Goal: Task Accomplishment & Management: Use online tool/utility

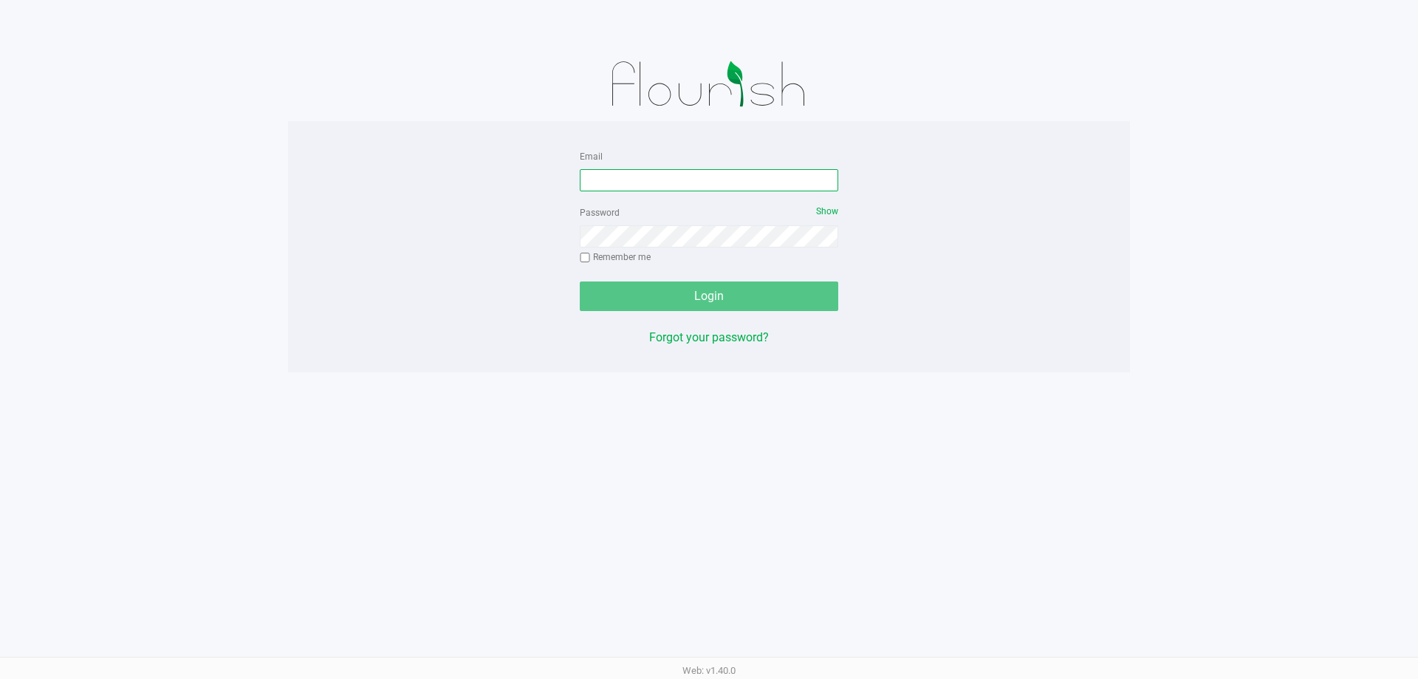
click at [643, 182] on input "Email" at bounding box center [709, 180] width 258 height 22
type input "Mfaulk@Liveparallel.com"
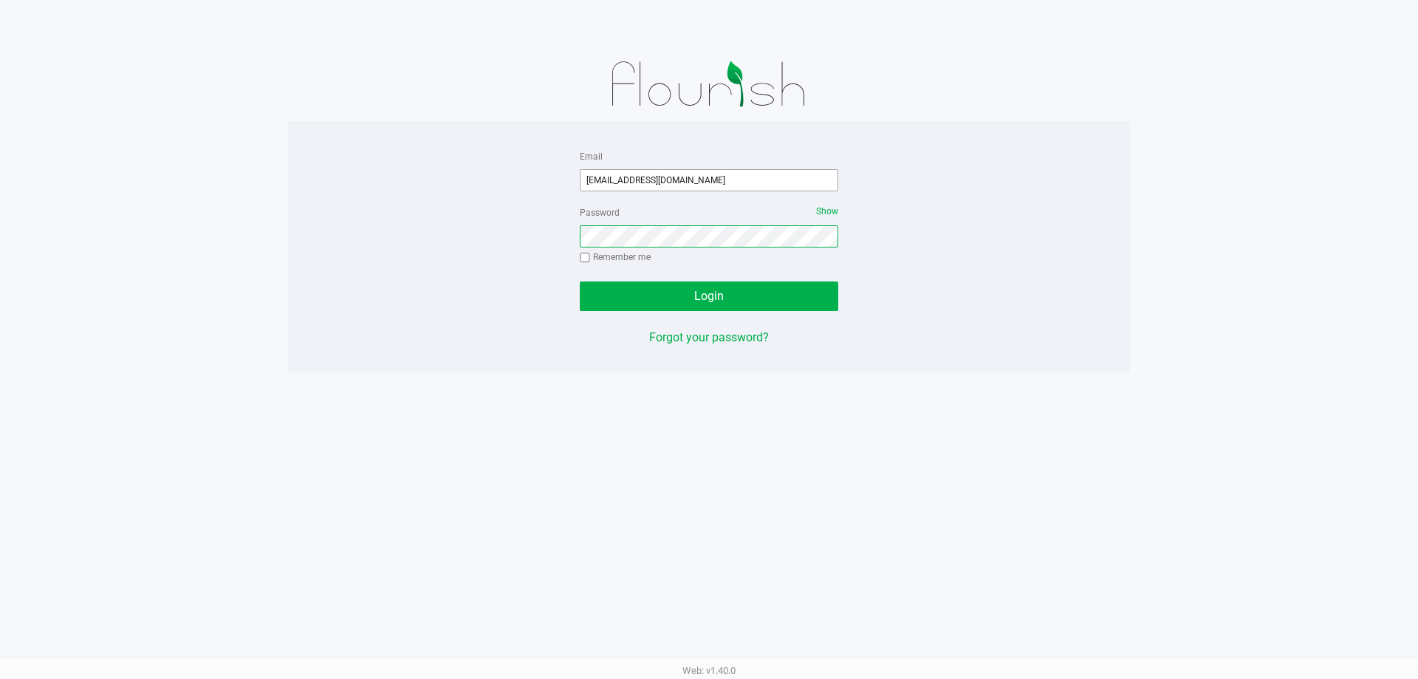
click at [580, 281] on button "Login" at bounding box center [709, 296] width 258 height 30
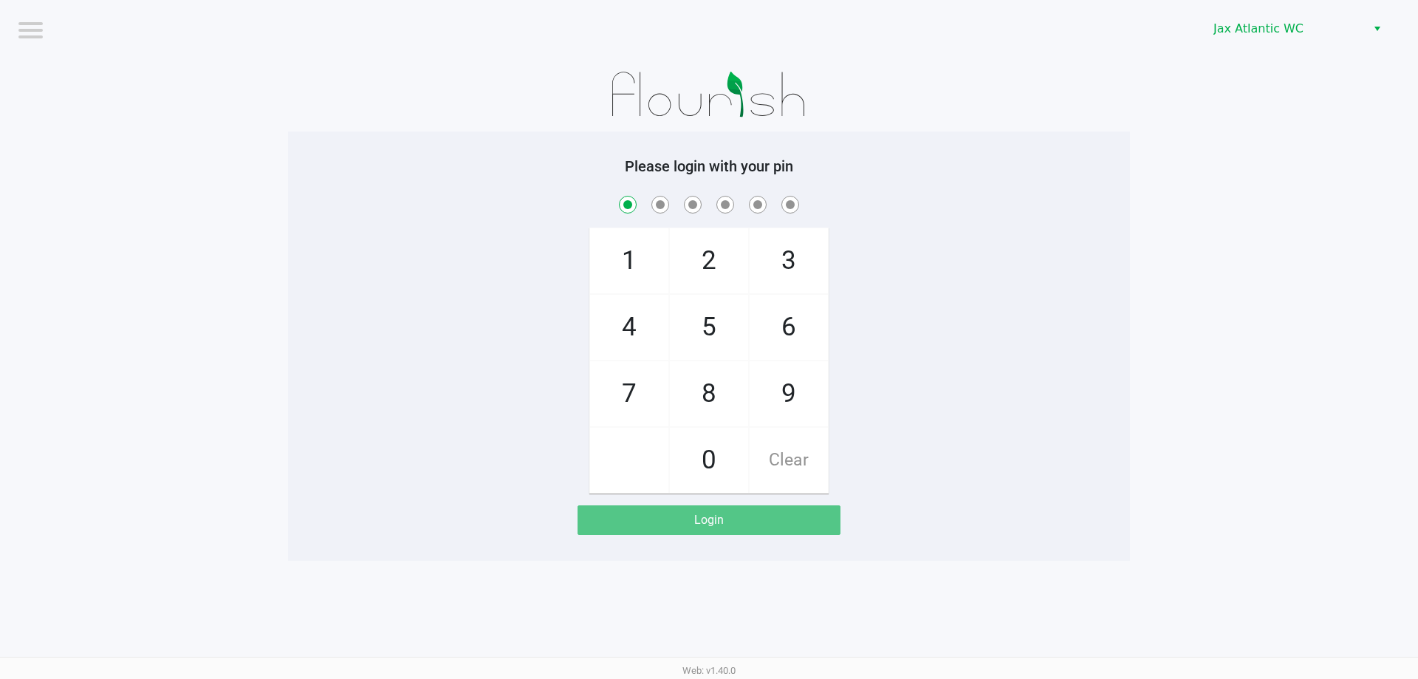
checkbox input "true"
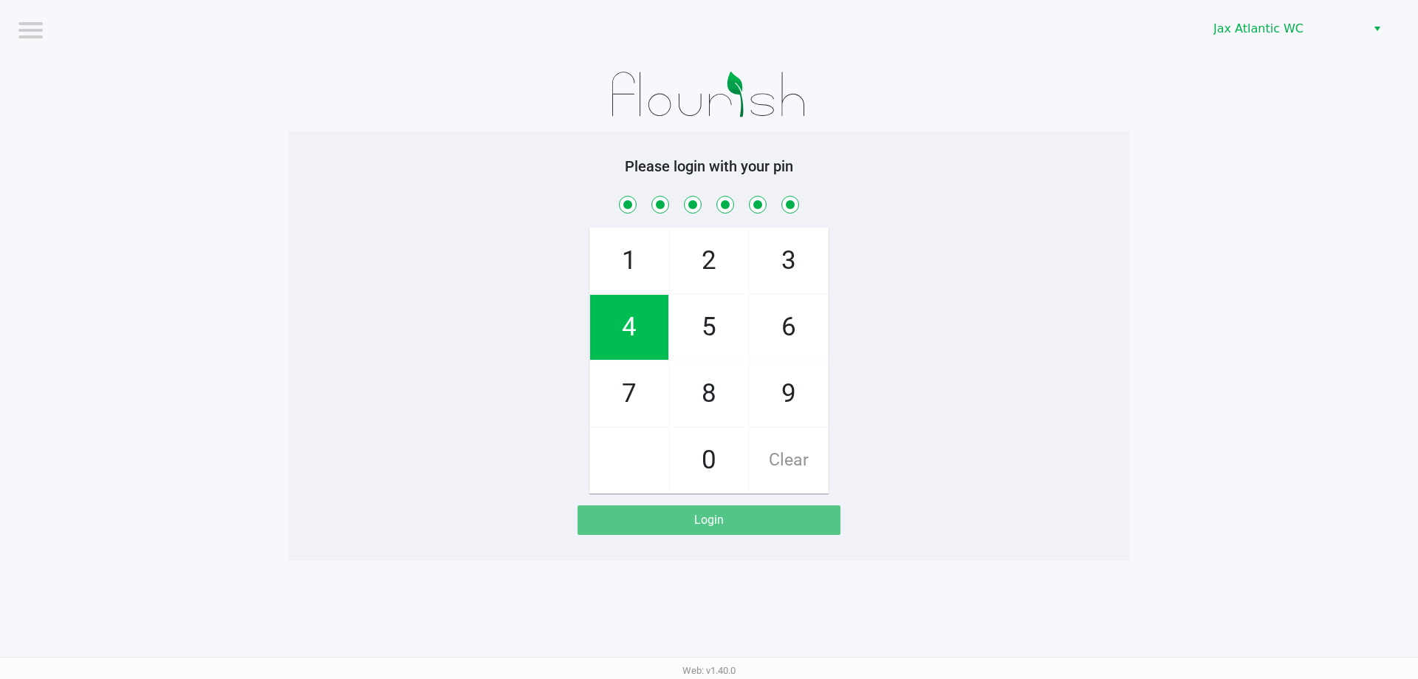
checkbox input "true"
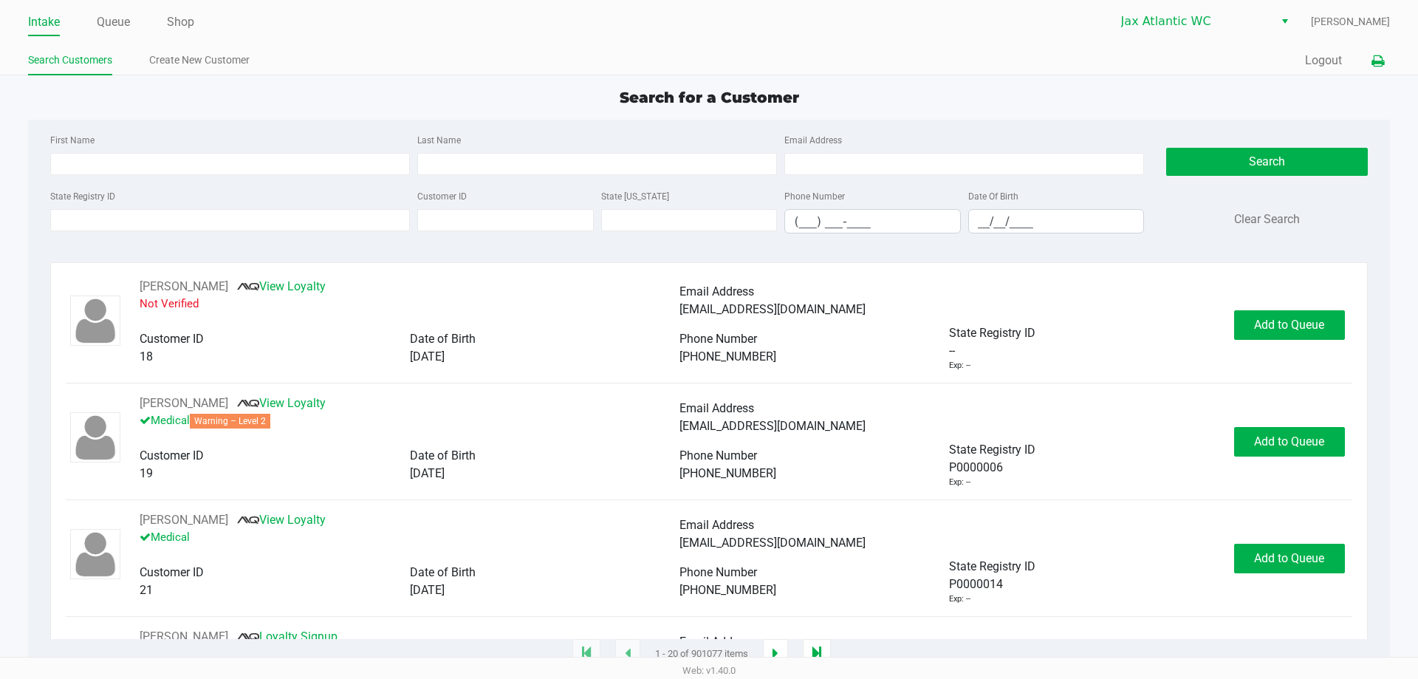
click at [1375, 56] on icon at bounding box center [1377, 61] width 13 height 10
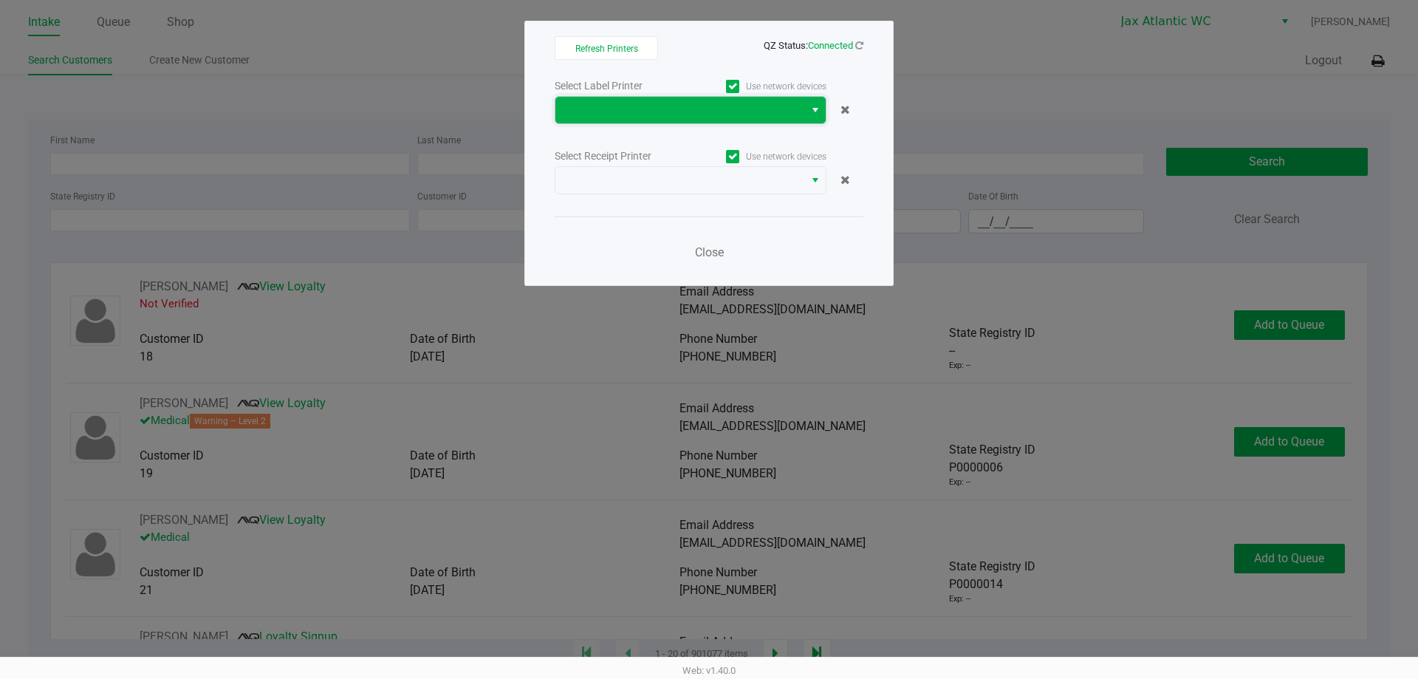
click at [774, 112] on span at bounding box center [679, 110] width 231 height 18
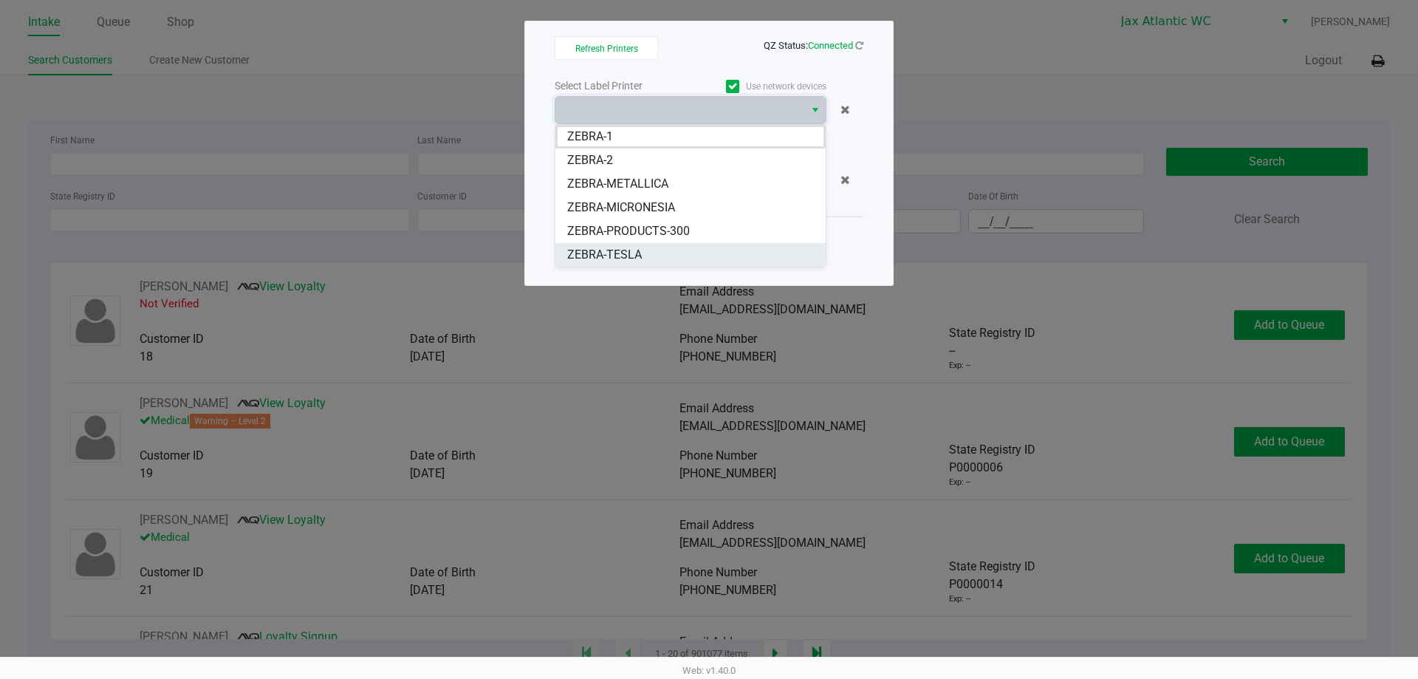
click at [622, 255] on span "ZEBRA-TESLA" at bounding box center [604, 255] width 75 height 18
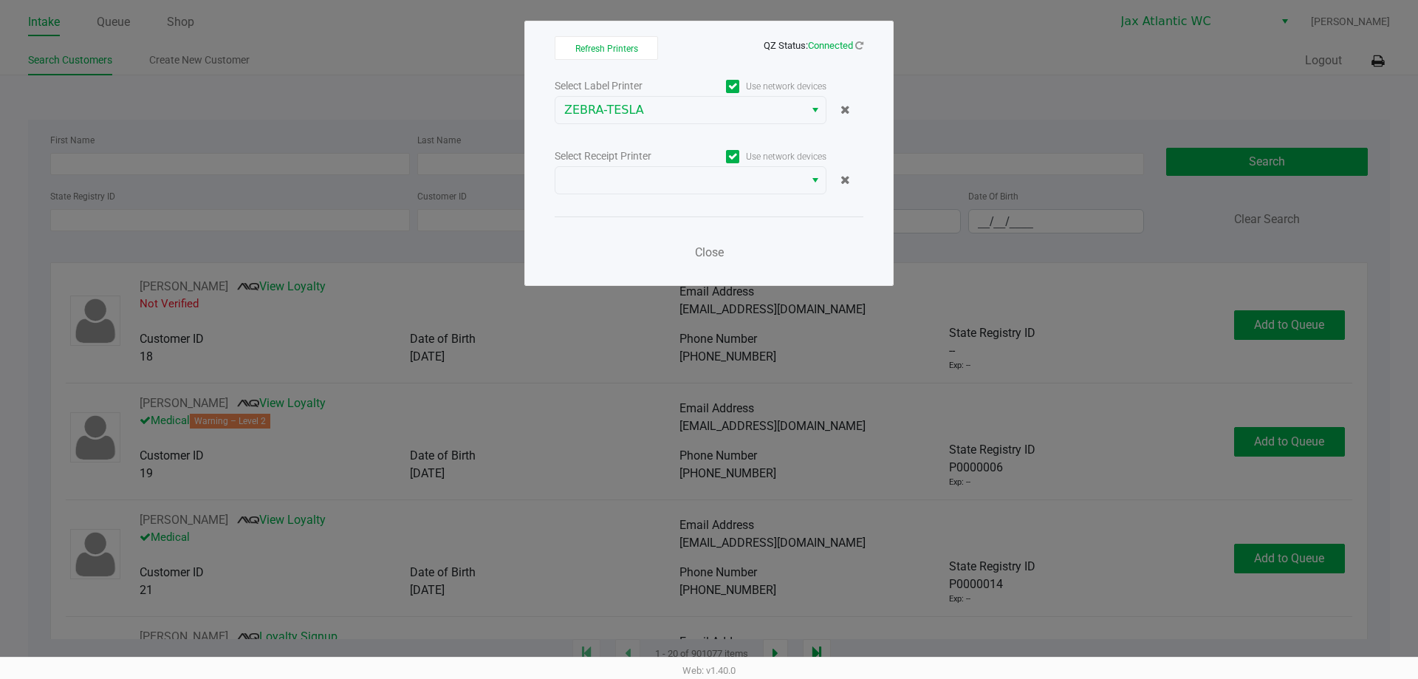
click at [631, 200] on div "Select Label Printer Use network devices ZEBRA-TESLA Select Receipt Printer Use…" at bounding box center [708, 173] width 309 height 194
click at [630, 189] on span at bounding box center [679, 180] width 249 height 27
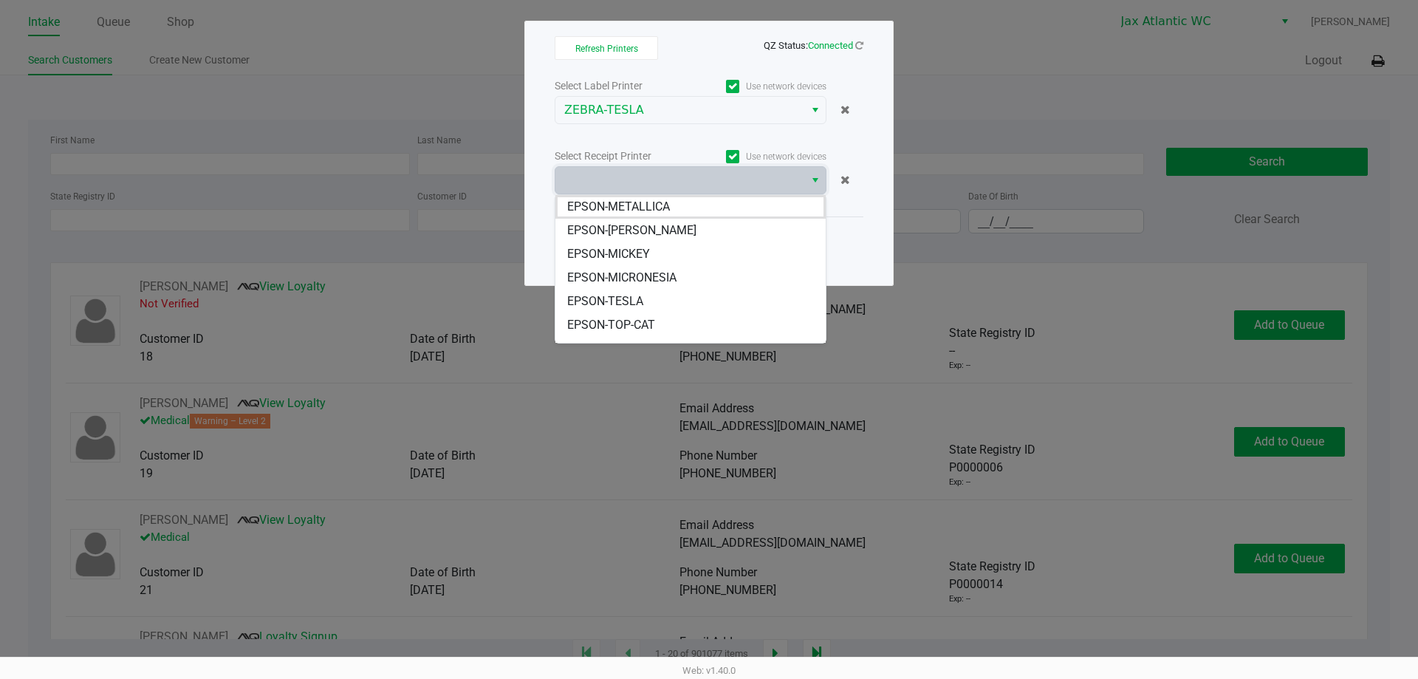
click at [633, 298] on span "EPSON-TESLA" at bounding box center [605, 301] width 76 height 18
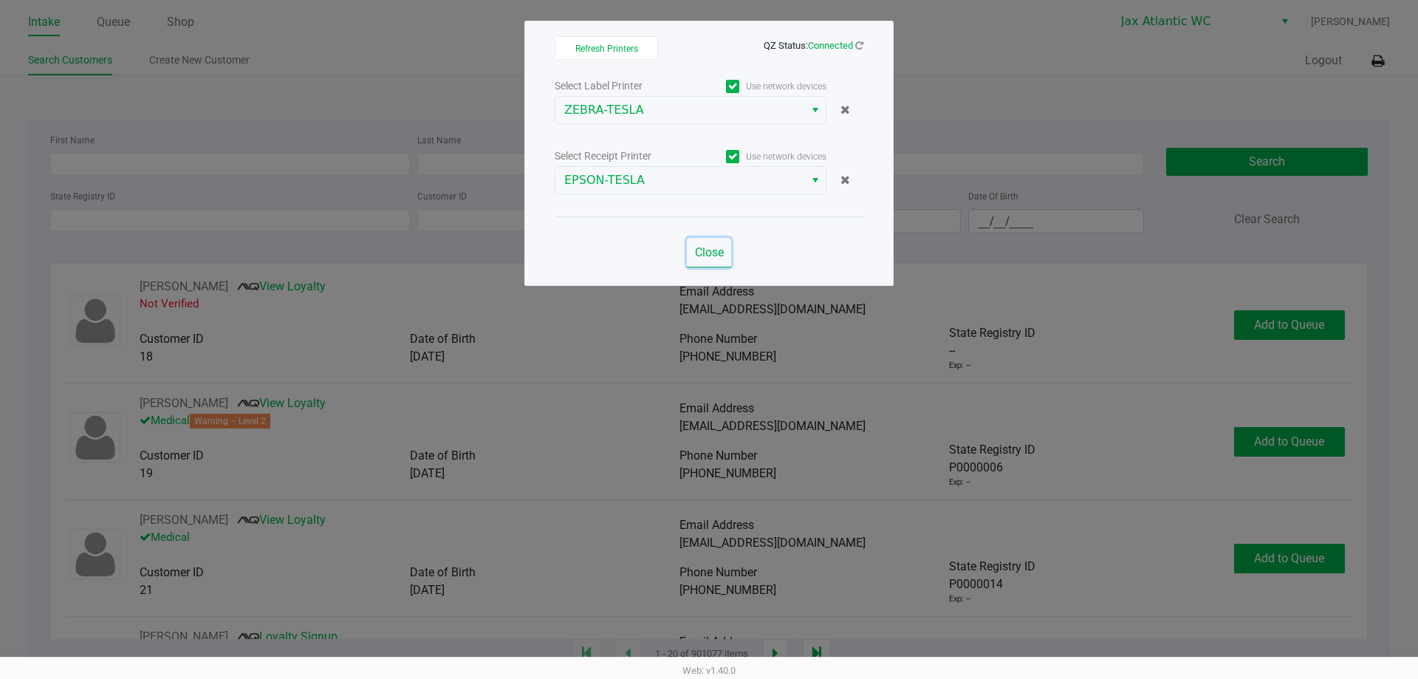
click at [716, 247] on span "Close" at bounding box center [709, 252] width 29 height 14
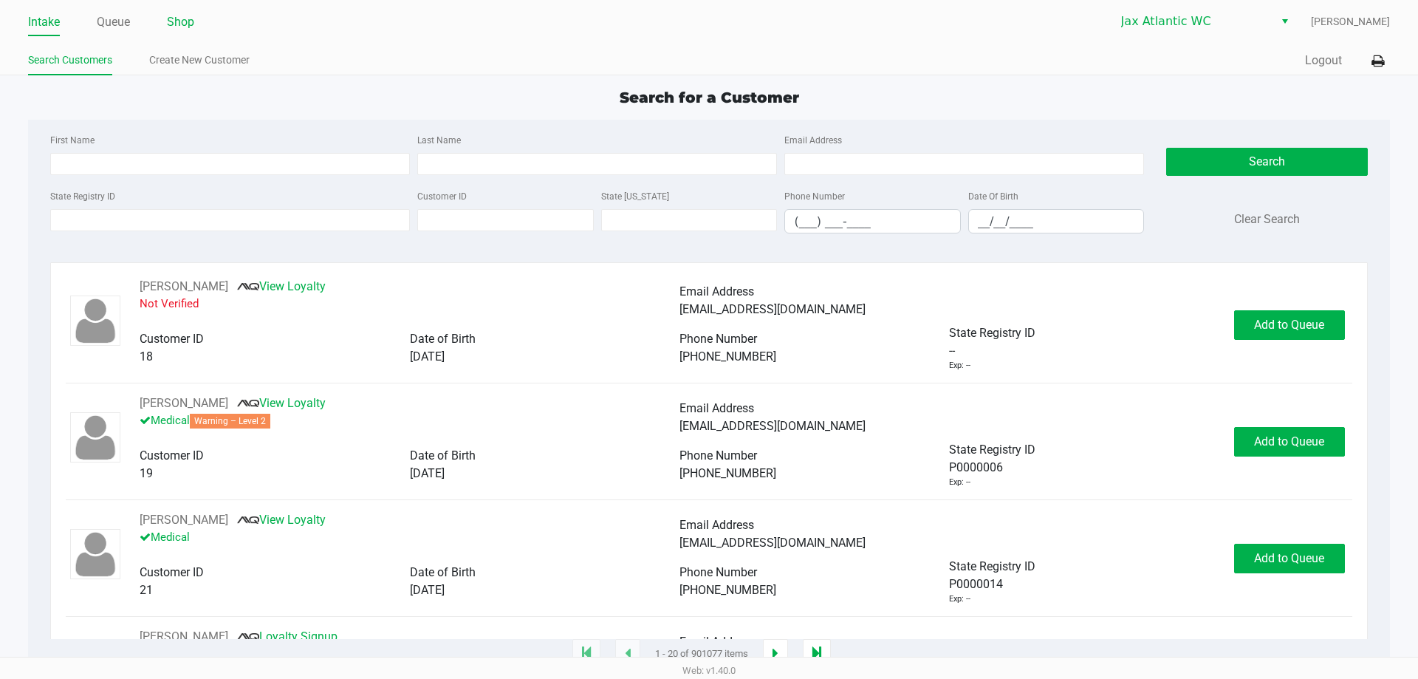
click at [179, 21] on link "Shop" at bounding box center [180, 22] width 27 height 21
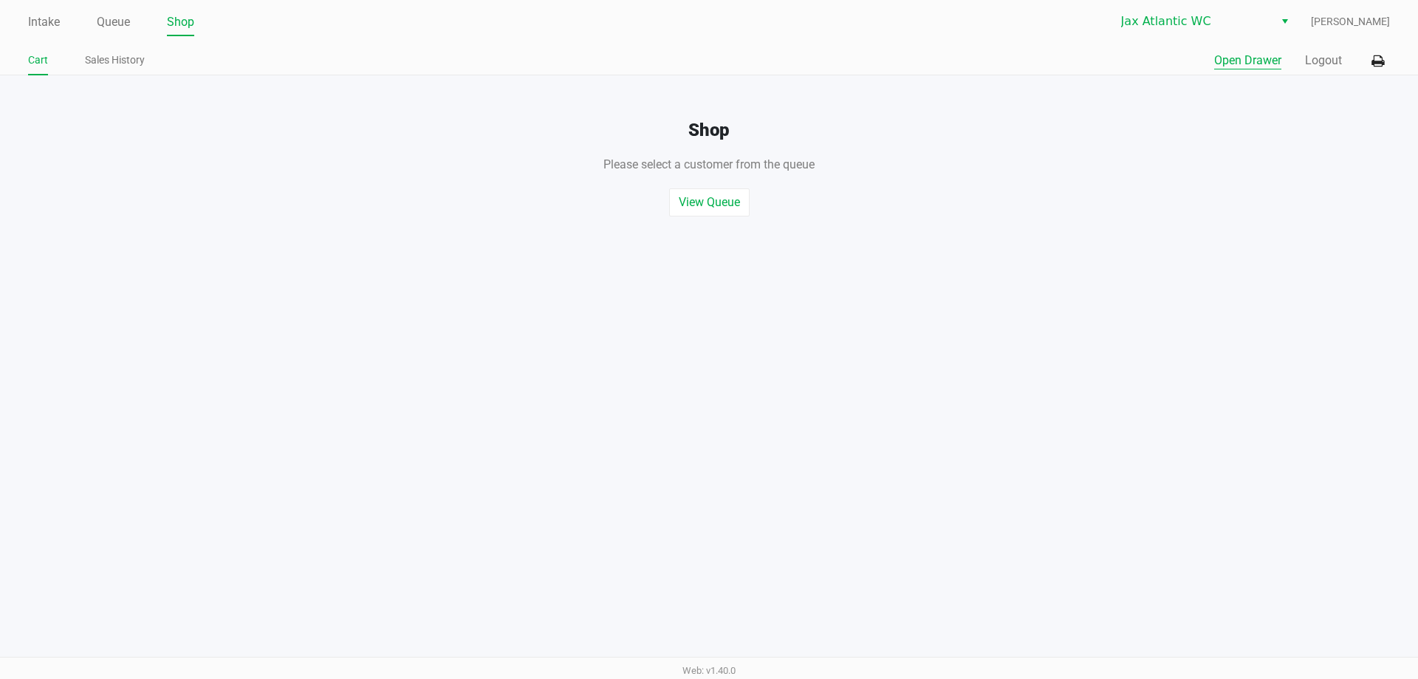
click at [1228, 58] on button "Open Drawer" at bounding box center [1247, 61] width 67 height 18
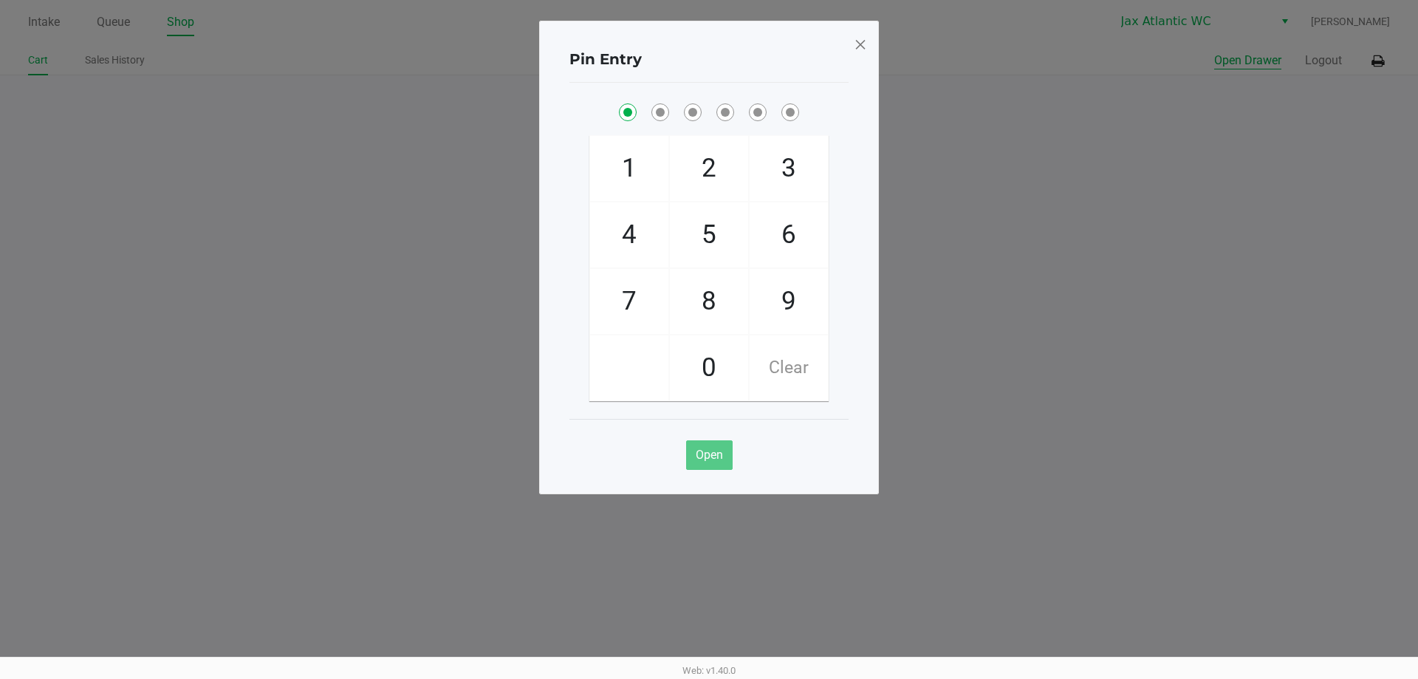
checkbox input "true"
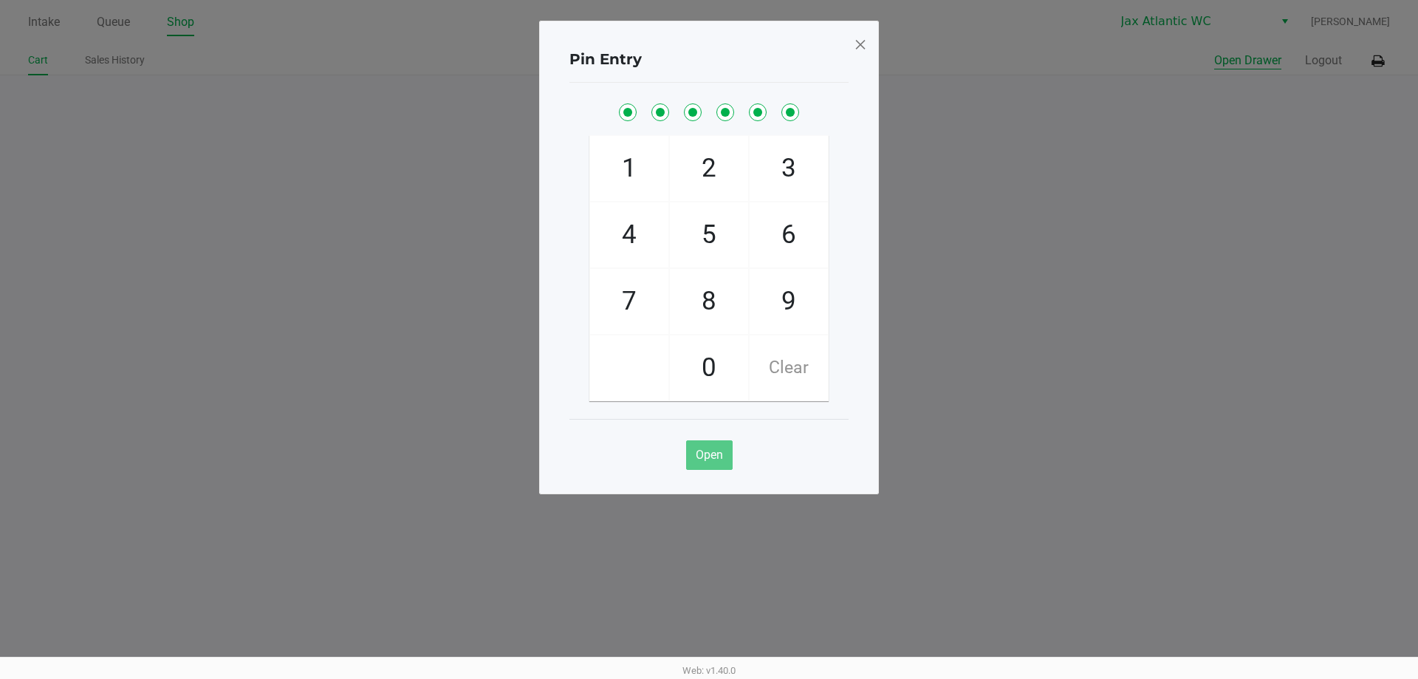
checkbox input "true"
checkbox input "false"
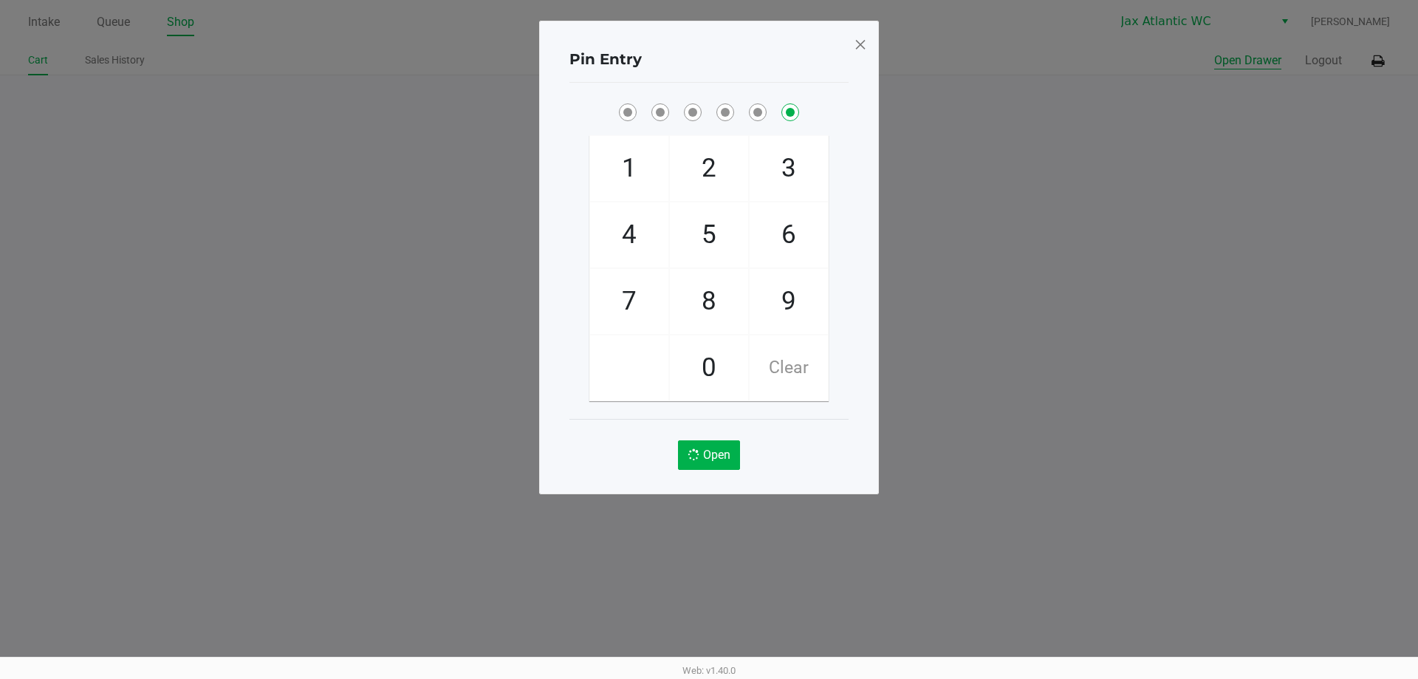
checkbox input "false"
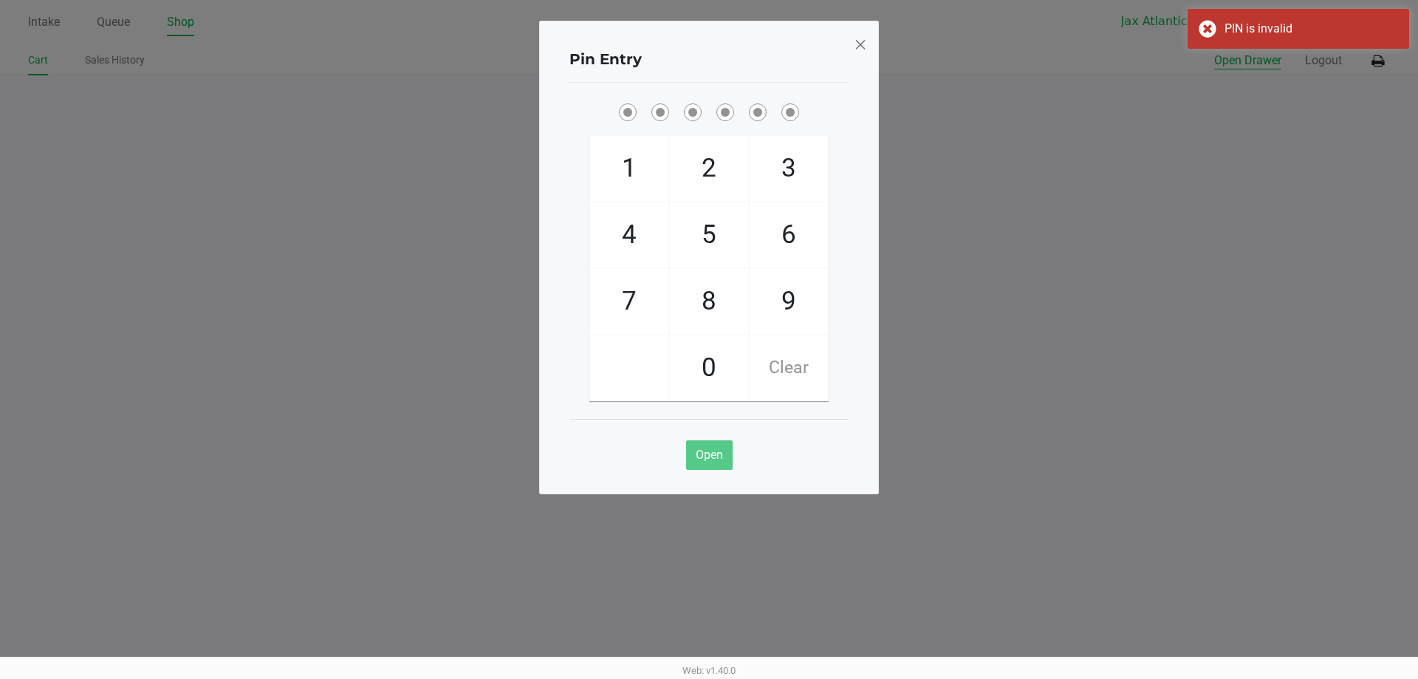
checkbox input "true"
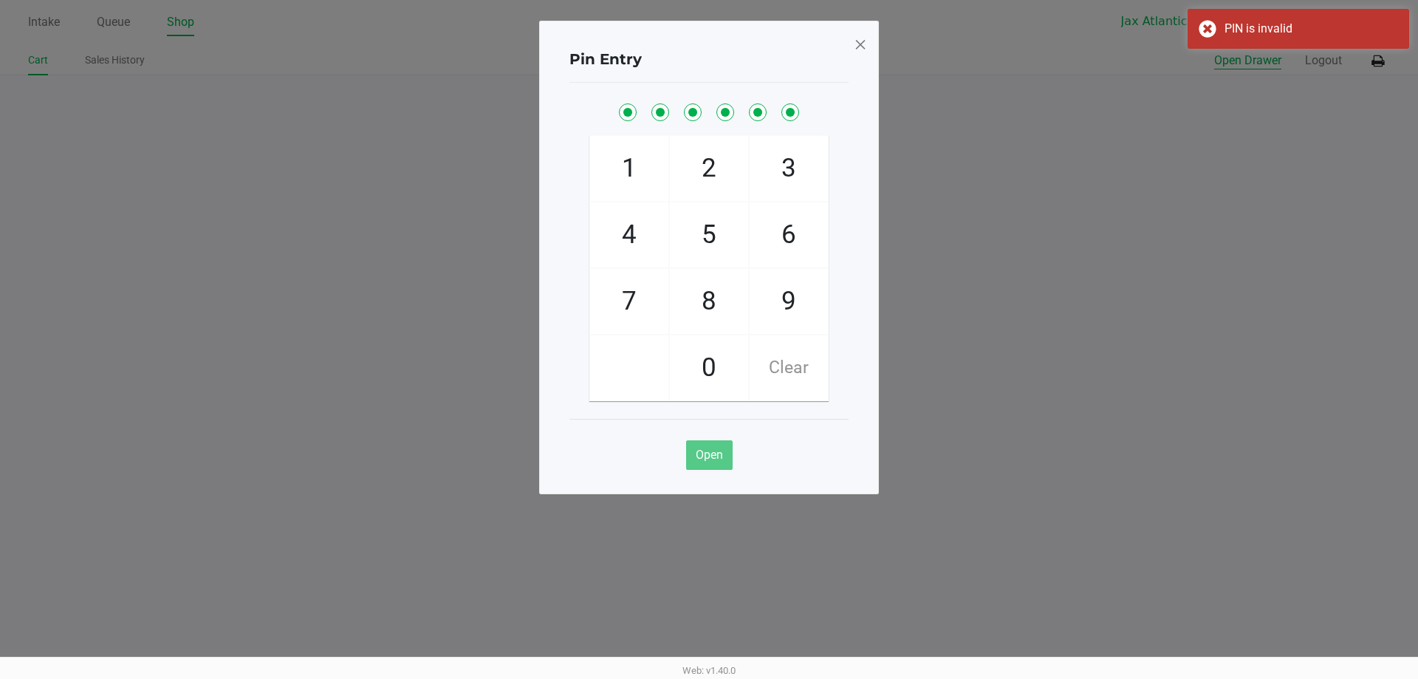
checkbox input "true"
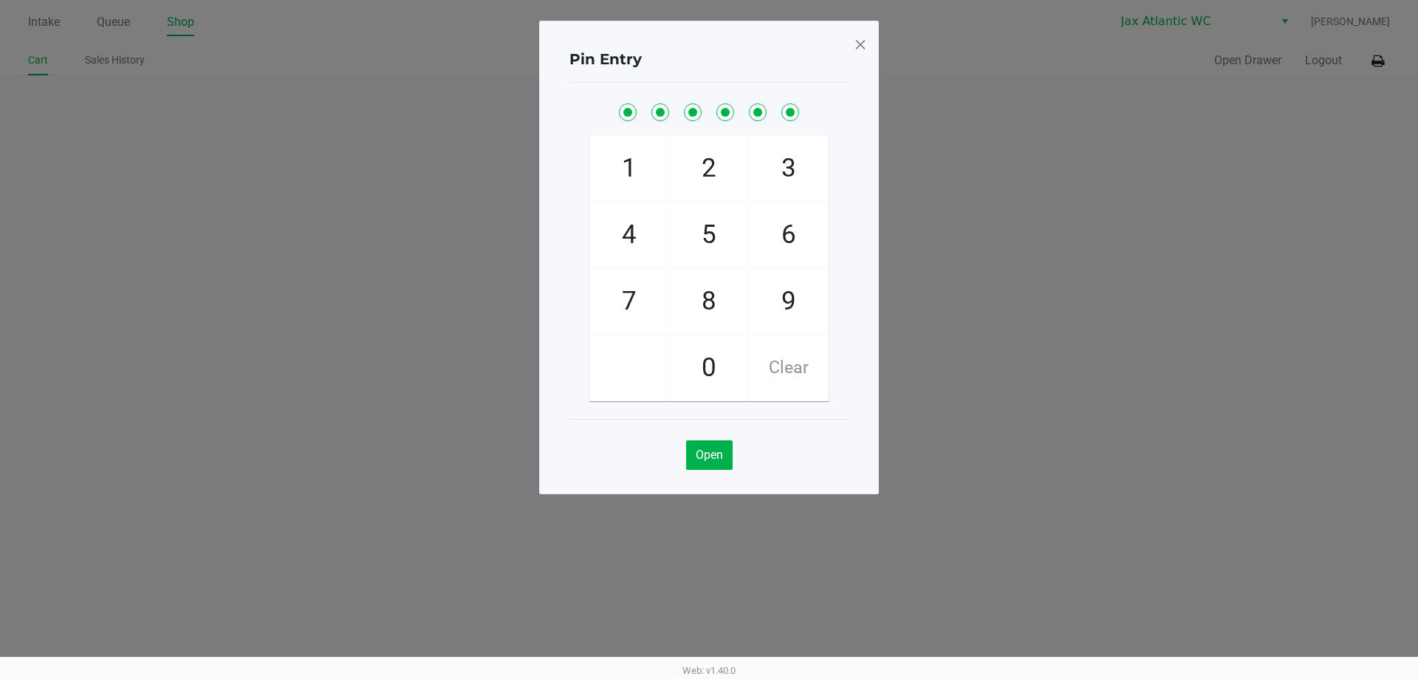
click at [860, 47] on span at bounding box center [860, 44] width 13 height 24
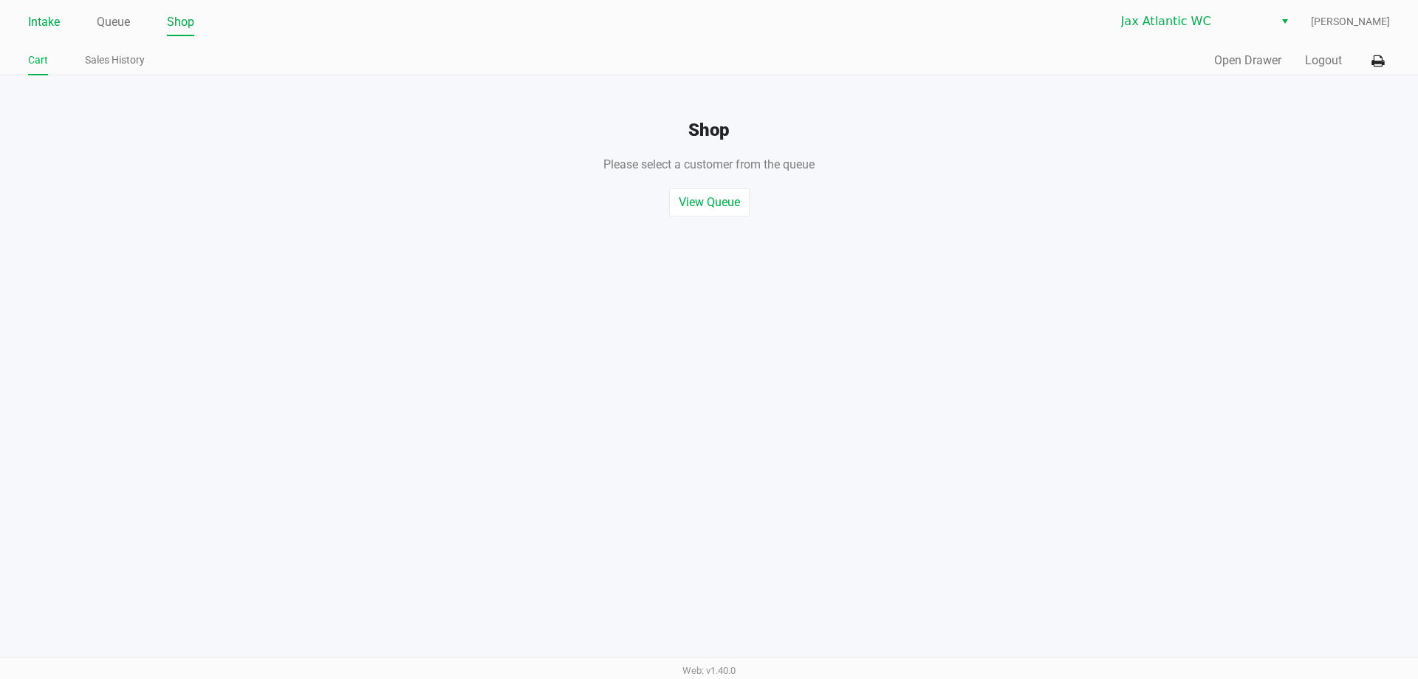
click at [43, 18] on link "Intake" at bounding box center [44, 22] width 32 height 21
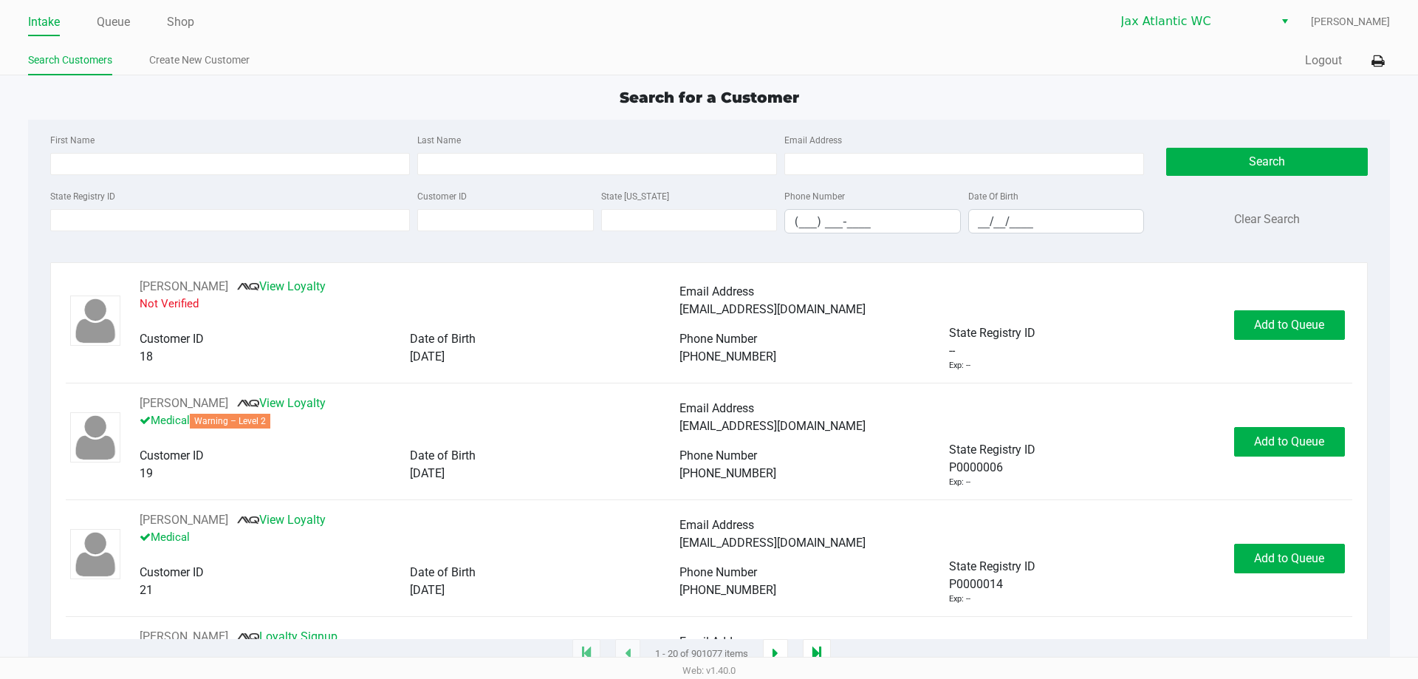
click at [659, 94] on span "Search for a Customer" at bounding box center [708, 98] width 179 height 18
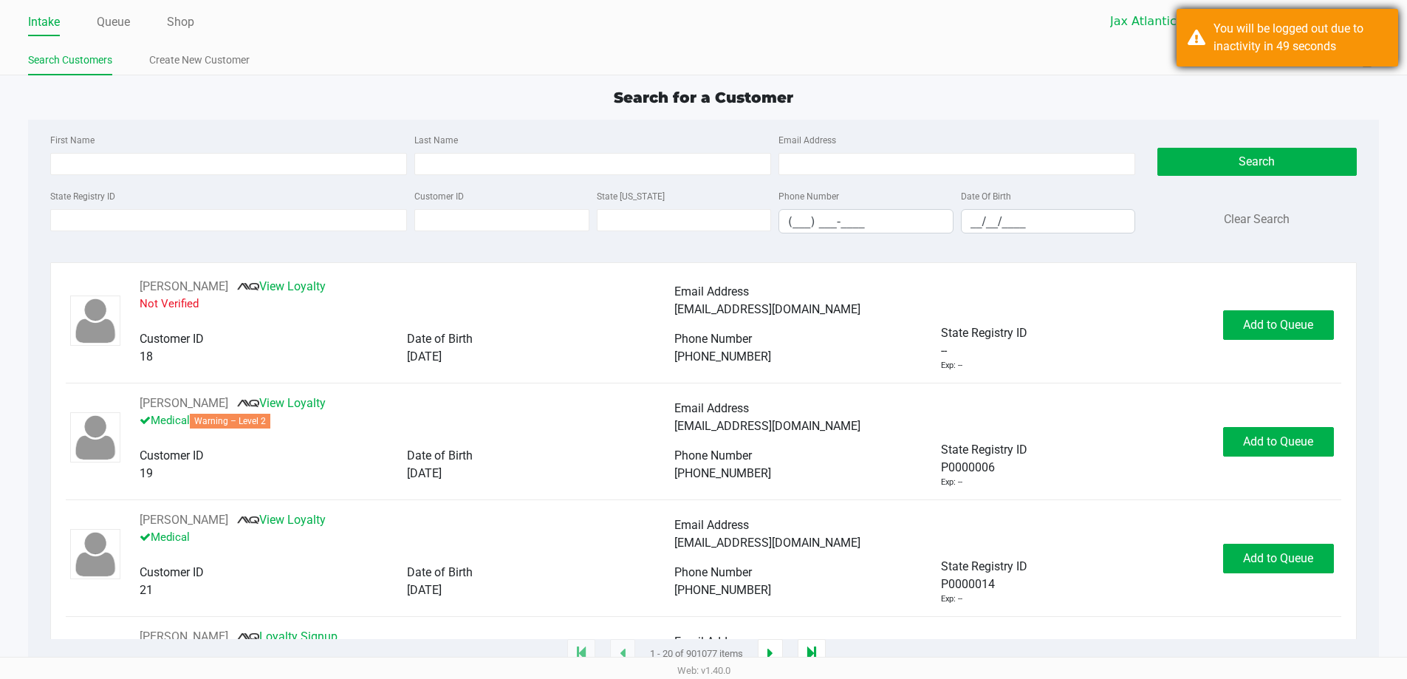
click at [1361, 35] on div "You will be logged out due to inactivity in 49 seconds" at bounding box center [1300, 37] width 174 height 35
click at [1293, 50] on div "You will be logged out due to inactivity in 49 seconds" at bounding box center [1300, 37] width 174 height 35
click at [1283, 46] on div "You will be logged out due to inactivity in 49 seconds" at bounding box center [1300, 37] width 174 height 35
click at [1205, 50] on div "You will be logged out due to inactivity in 49 seconds" at bounding box center [1286, 38] width 221 height 58
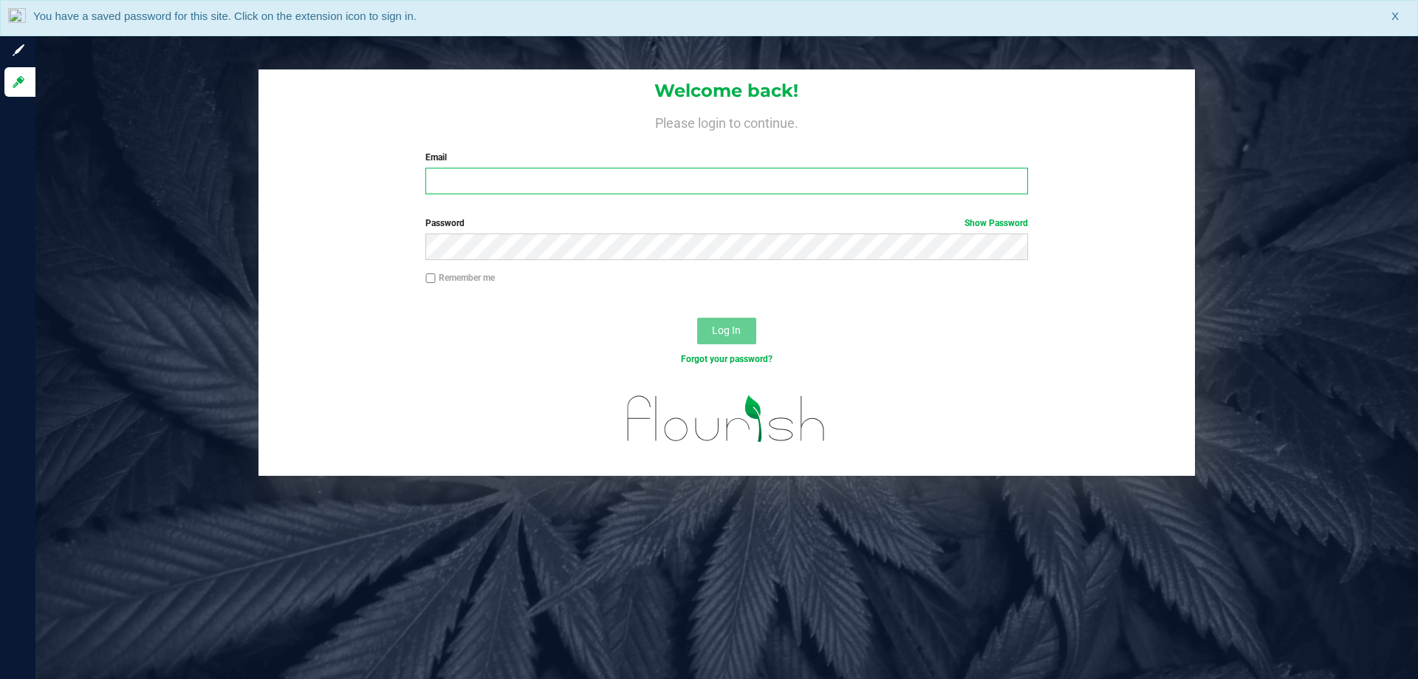
drag, startPoint x: 452, startPoint y: 172, endPoint x: 485, endPoint y: 168, distance: 33.4
click at [460, 167] on div "Email Required Please format your email correctly." at bounding box center [726, 173] width 624 height 44
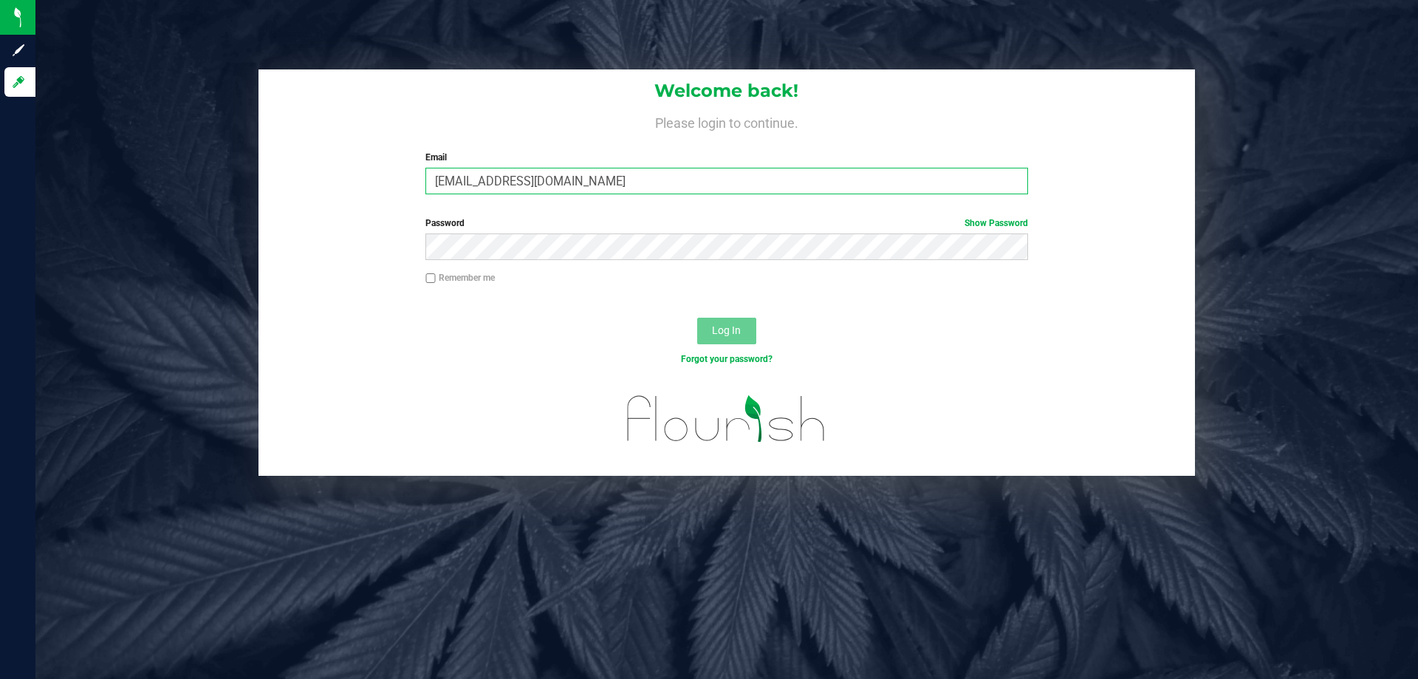
type input "[EMAIL_ADDRESS][DOMAIN_NAME]"
click at [697, 317] on button "Log In" at bounding box center [726, 330] width 59 height 27
